Goal: Check status: Check status

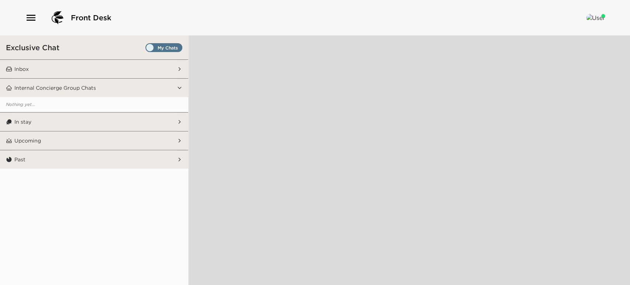
click at [168, 46] on span "Set all destinations" at bounding box center [163, 49] width 37 height 9
click at [147, 49] on input "Set all destinations" at bounding box center [147, 49] width 0 height 0
click at [151, 63] on button "Inbox" at bounding box center [94, 69] width 165 height 18
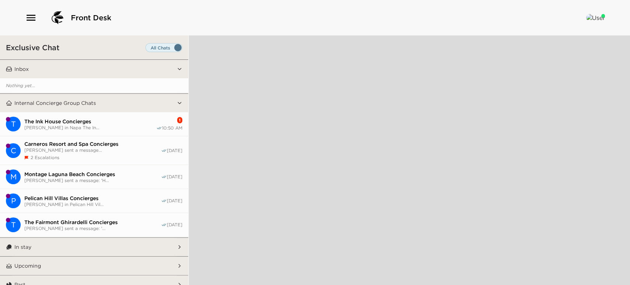
click at [125, 123] on span "The Ink House Concierges" at bounding box center [90, 121] width 132 height 7
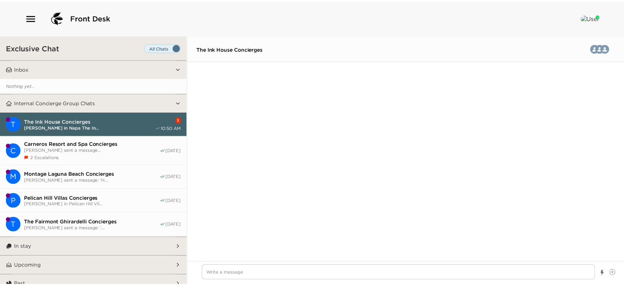
scroll to position [2000, 0]
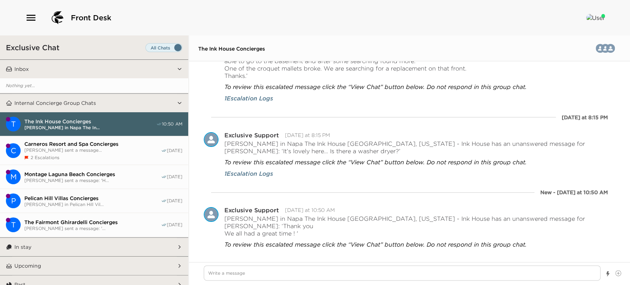
type textarea "x"
click at [30, 18] on icon "button" at bounding box center [31, 18] width 9 height 6
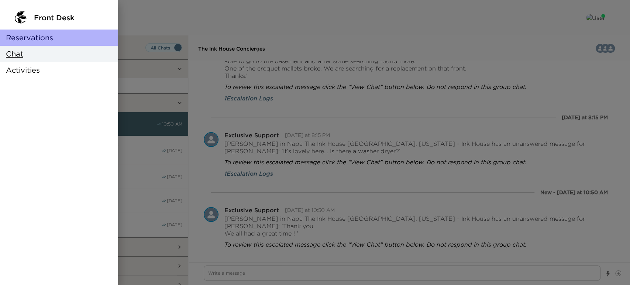
click at [29, 39] on span "Reservations" at bounding box center [29, 37] width 47 height 10
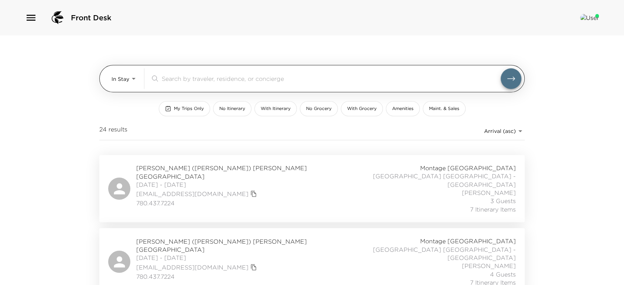
click at [127, 83] on body "Front Desk In Stay In-Stay ​ My Trips Only No Itinerary With Itinerary No Groce…" at bounding box center [312, 142] width 624 height 285
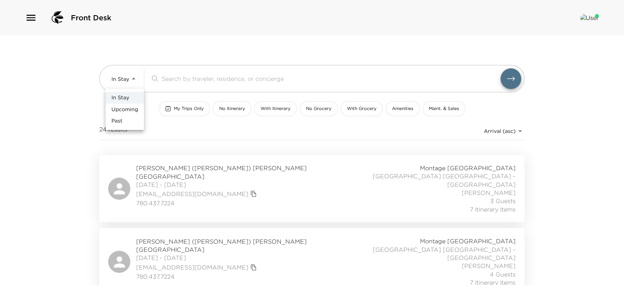
click at [129, 110] on span "Upcoming" at bounding box center [124, 109] width 27 height 7
type input "Upcoming"
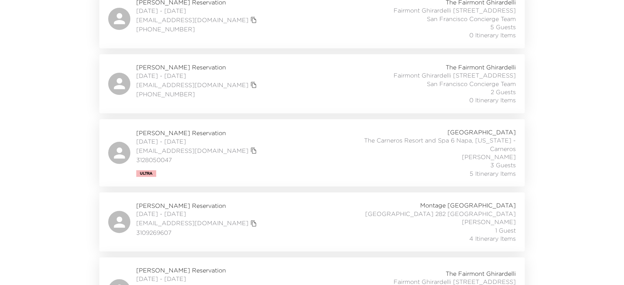
scroll to position [171, 0]
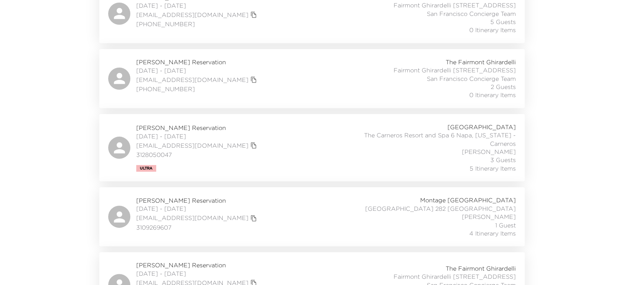
click at [297, 158] on div "Chad Robins Reservation 09/03/2025 - 09/05/2025 crobins@adaptivebiotech.com 312…" at bounding box center [311, 147] width 407 height 49
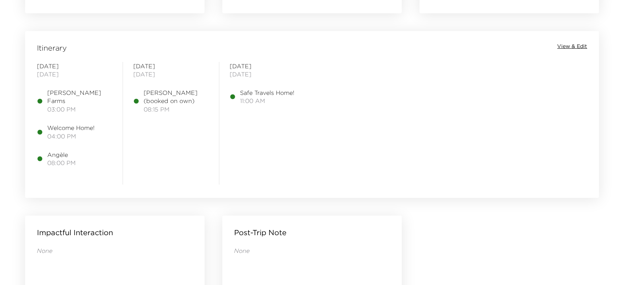
scroll to position [569, 0]
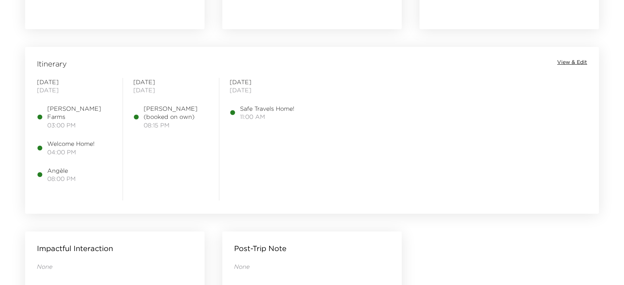
click at [583, 61] on span "View & Edit" at bounding box center [572, 62] width 30 height 7
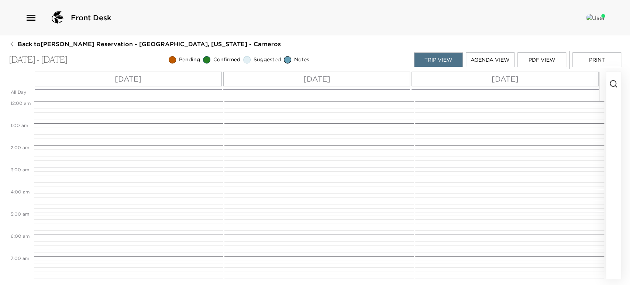
scroll to position [332, 0]
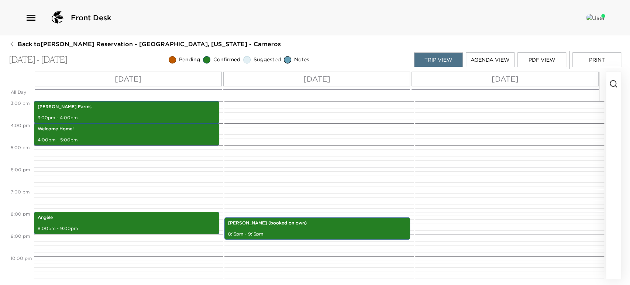
click at [534, 55] on button "PDF View" at bounding box center [541, 59] width 49 height 15
